Goal: Transaction & Acquisition: Book appointment/travel/reservation

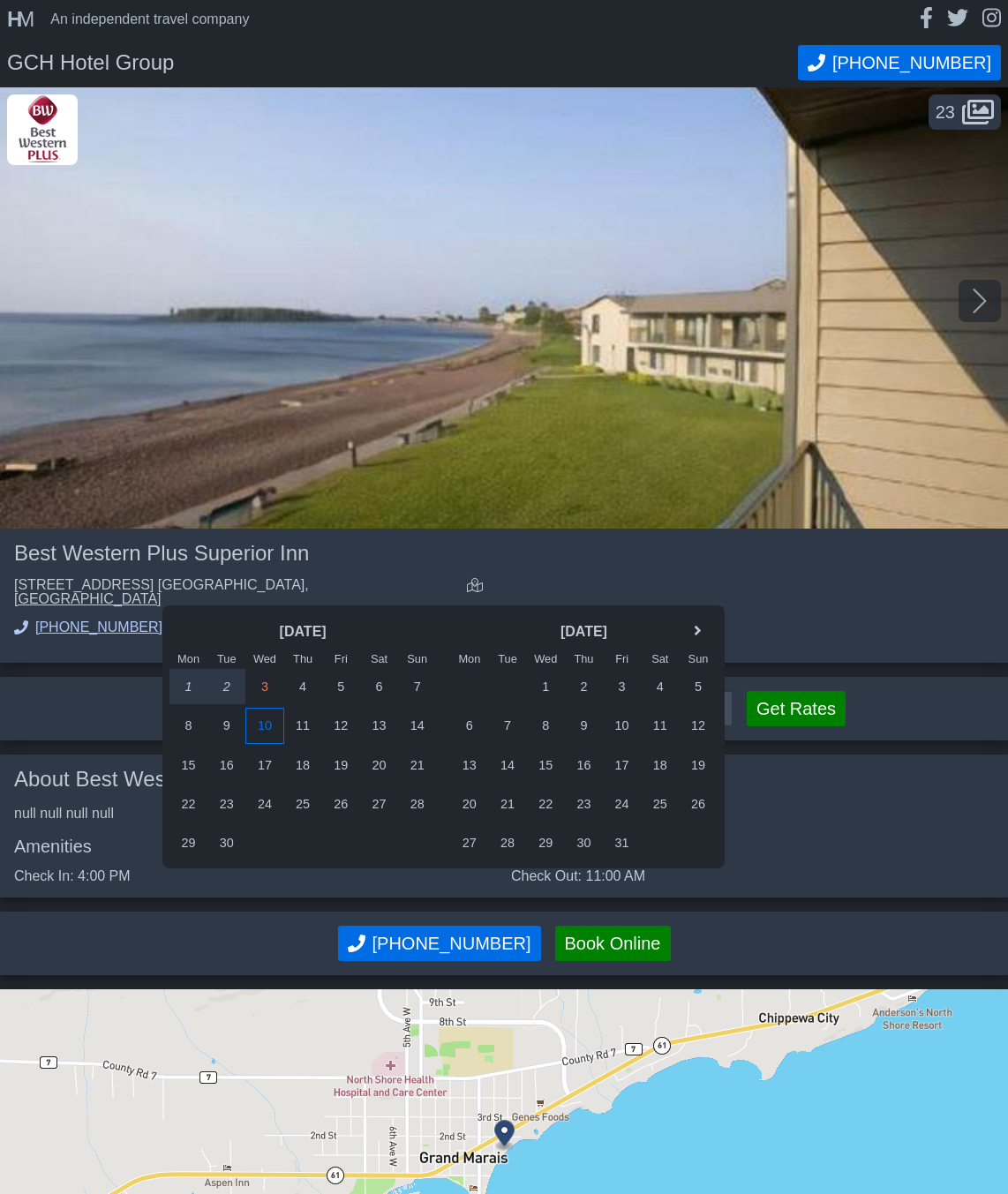
click at [264, 734] on div "10" at bounding box center [264, 726] width 38 height 36
type input "[DATE] - [DATE]"
click at [303, 729] on div "11" at bounding box center [303, 726] width 38 height 36
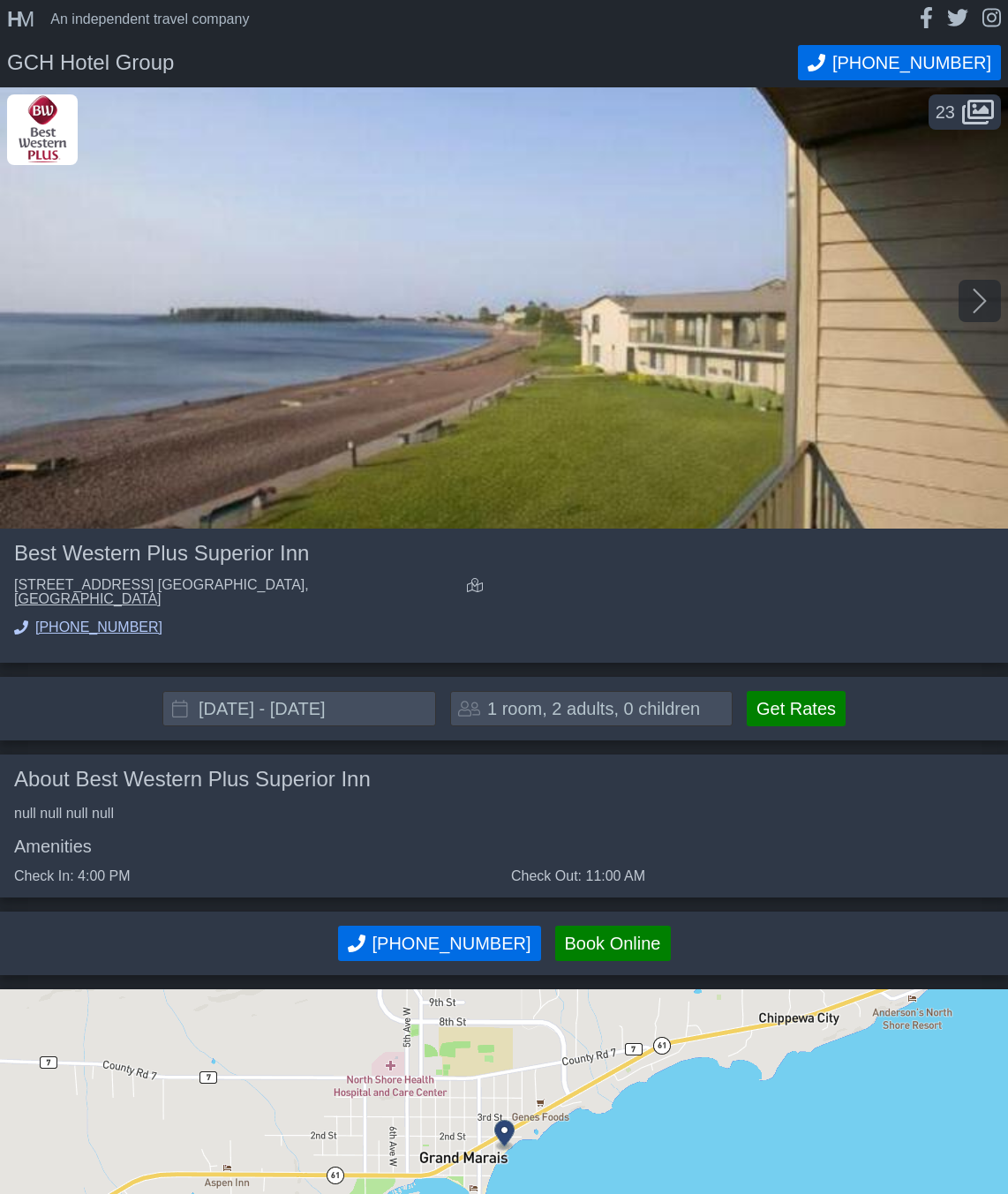
click at [787, 691] on button "Get Rates" at bounding box center [796, 709] width 99 height 36
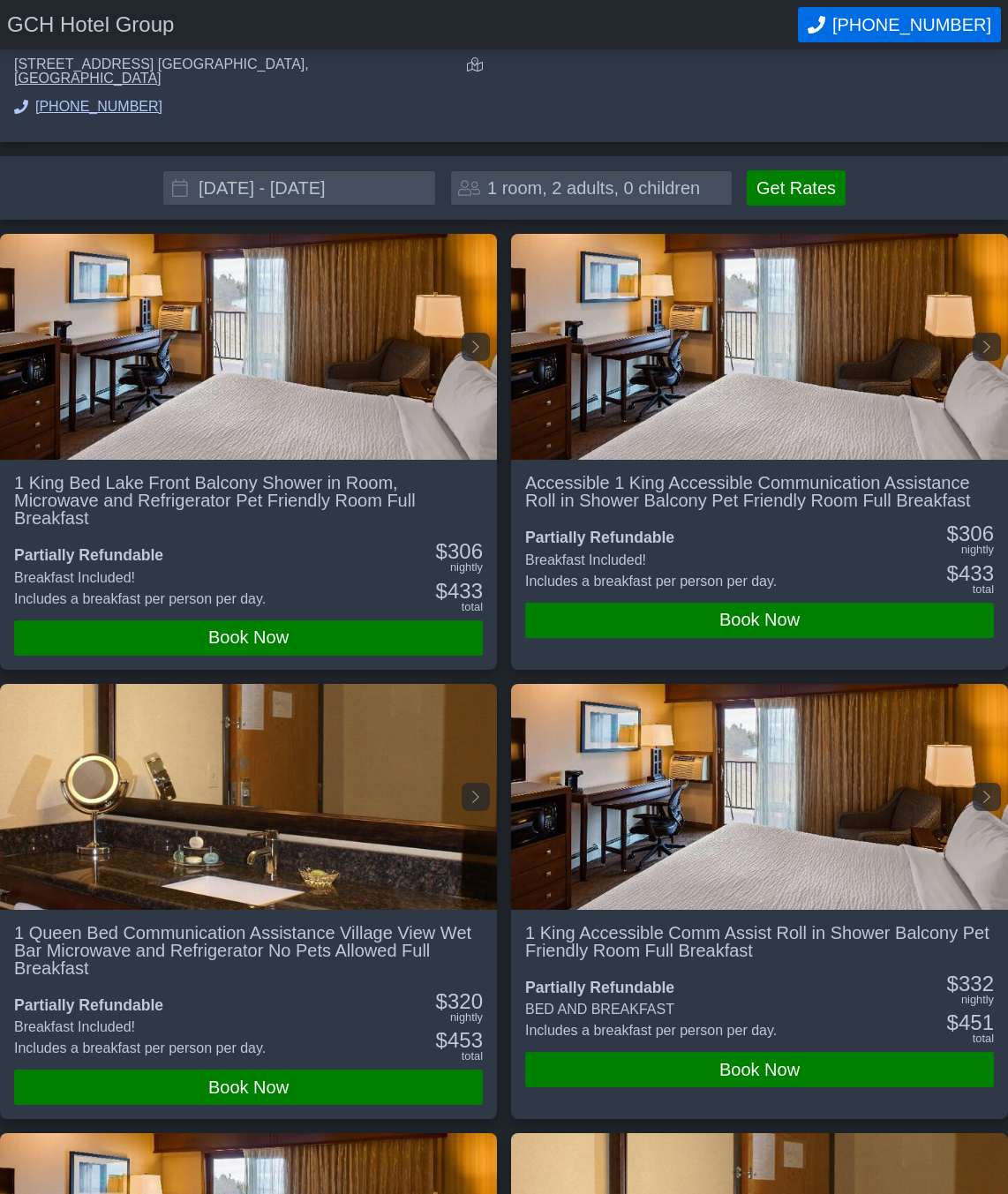
scroll to position [546, 0]
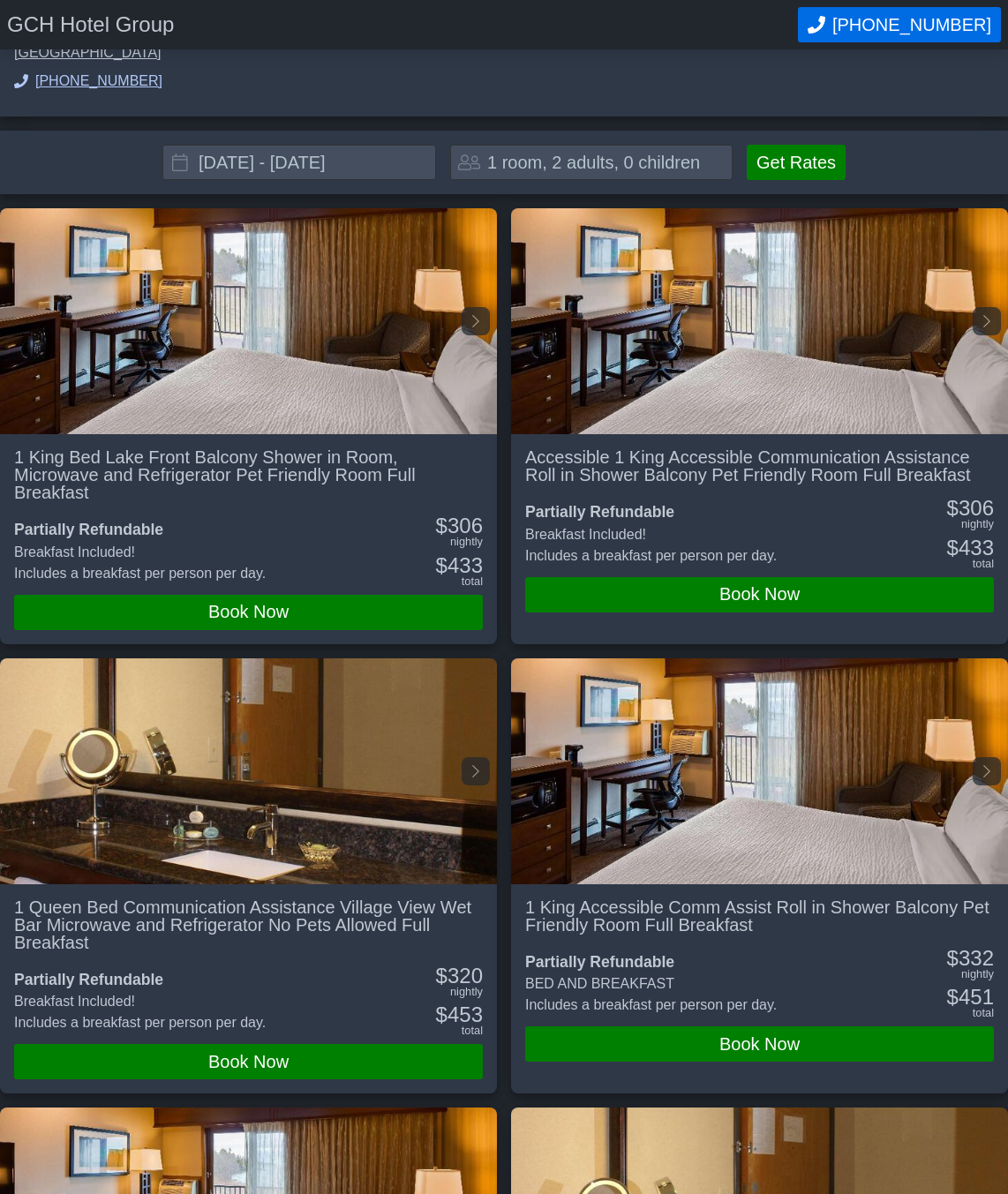
click at [192, 596] on button "Book Now" at bounding box center [248, 613] width 469 height 36
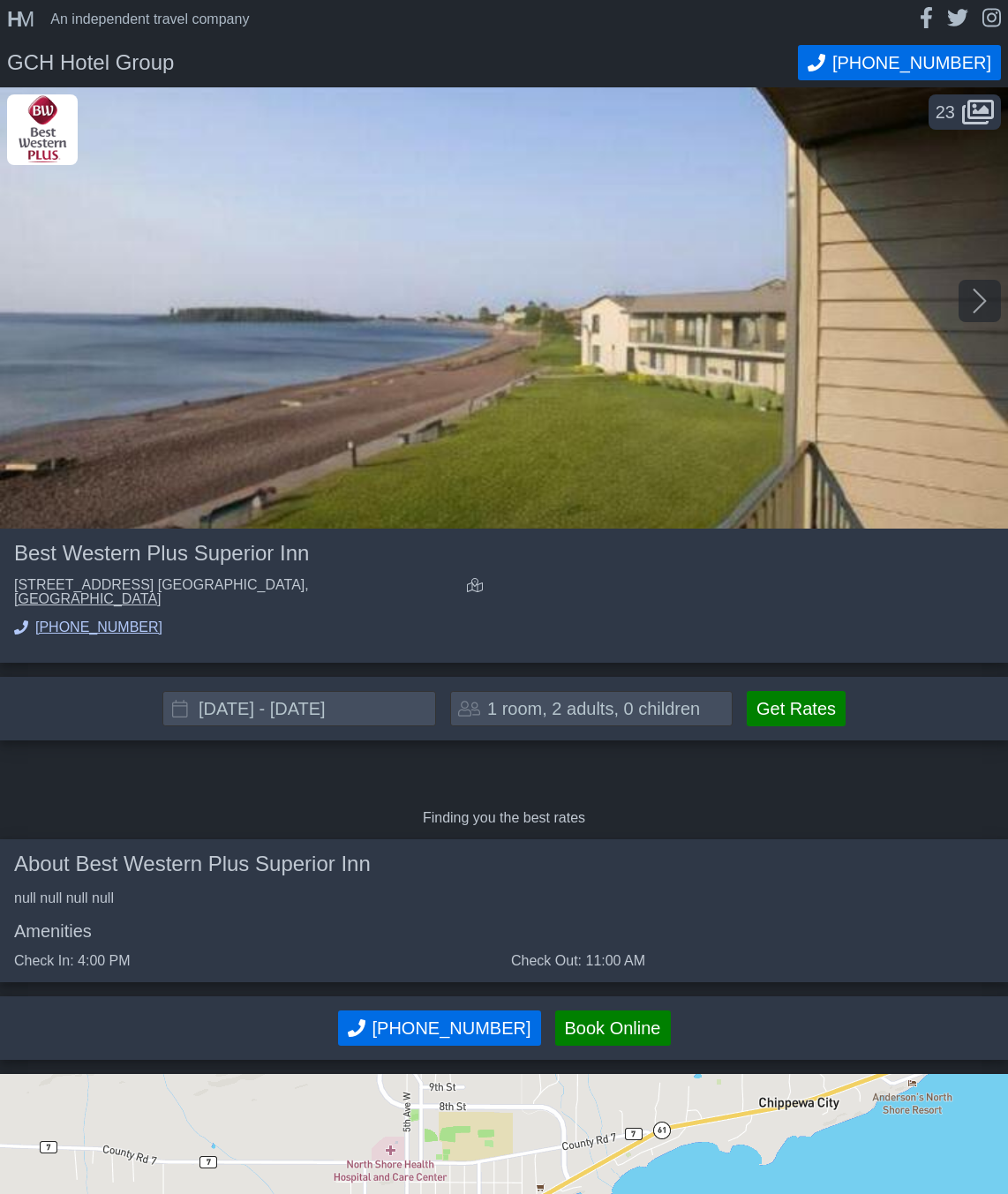
scroll to position [447, 0]
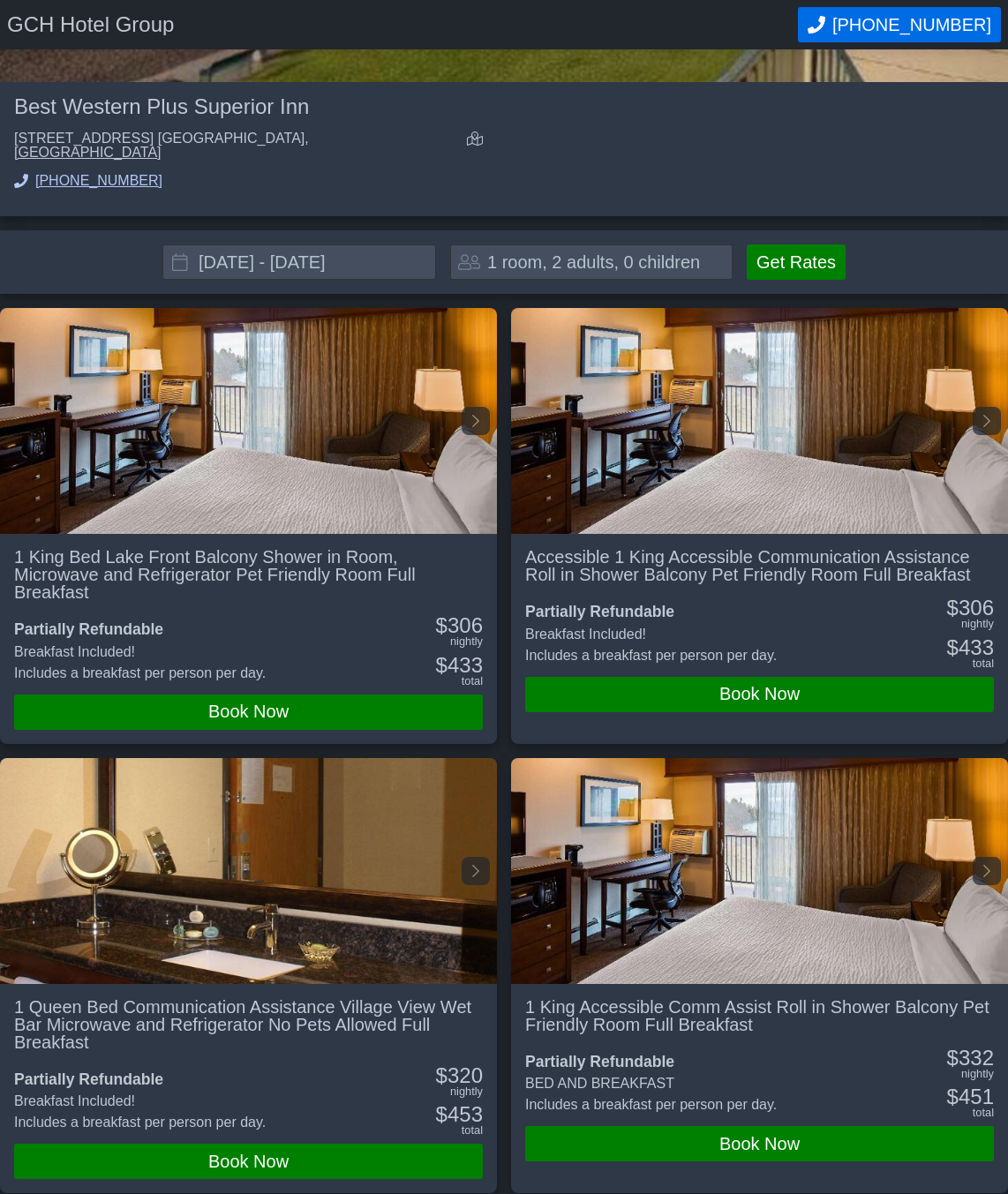
click at [63, 230] on div "**********" at bounding box center [504, 262] width 1008 height 63
click at [233, 694] on button "Book Now" at bounding box center [248, 712] width 469 height 36
